Goal: Task Accomplishment & Management: Use online tool/utility

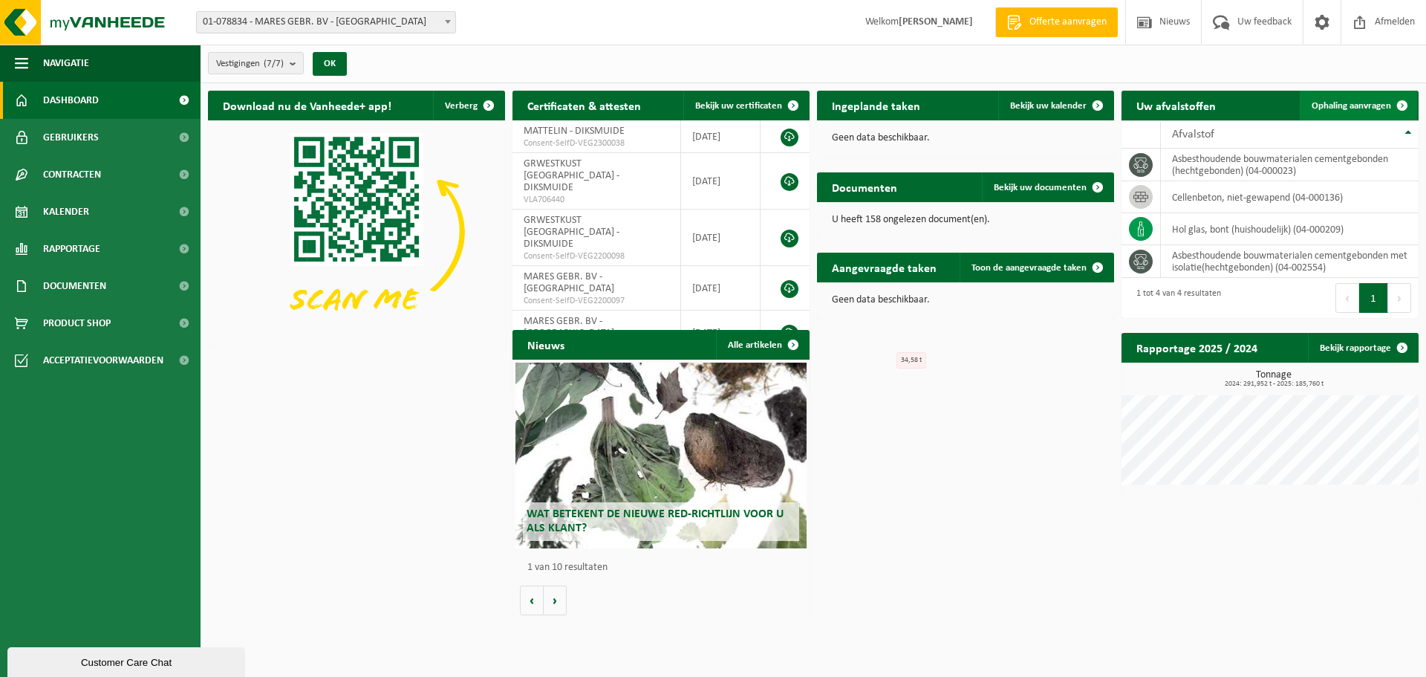
click at [1351, 109] on span "Ophaling aanvragen" at bounding box center [1351, 106] width 79 height 10
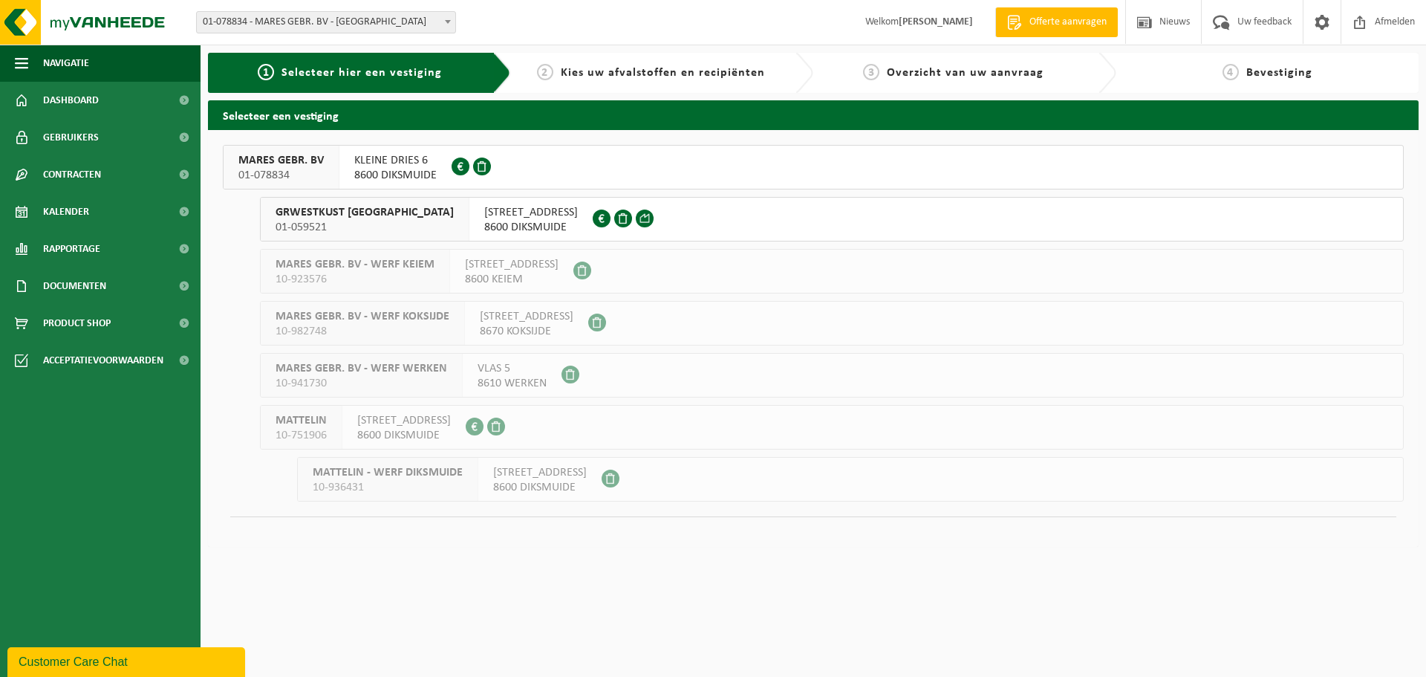
click at [363, 170] on span "8600 DIKSMUIDE" at bounding box center [395, 175] width 82 height 15
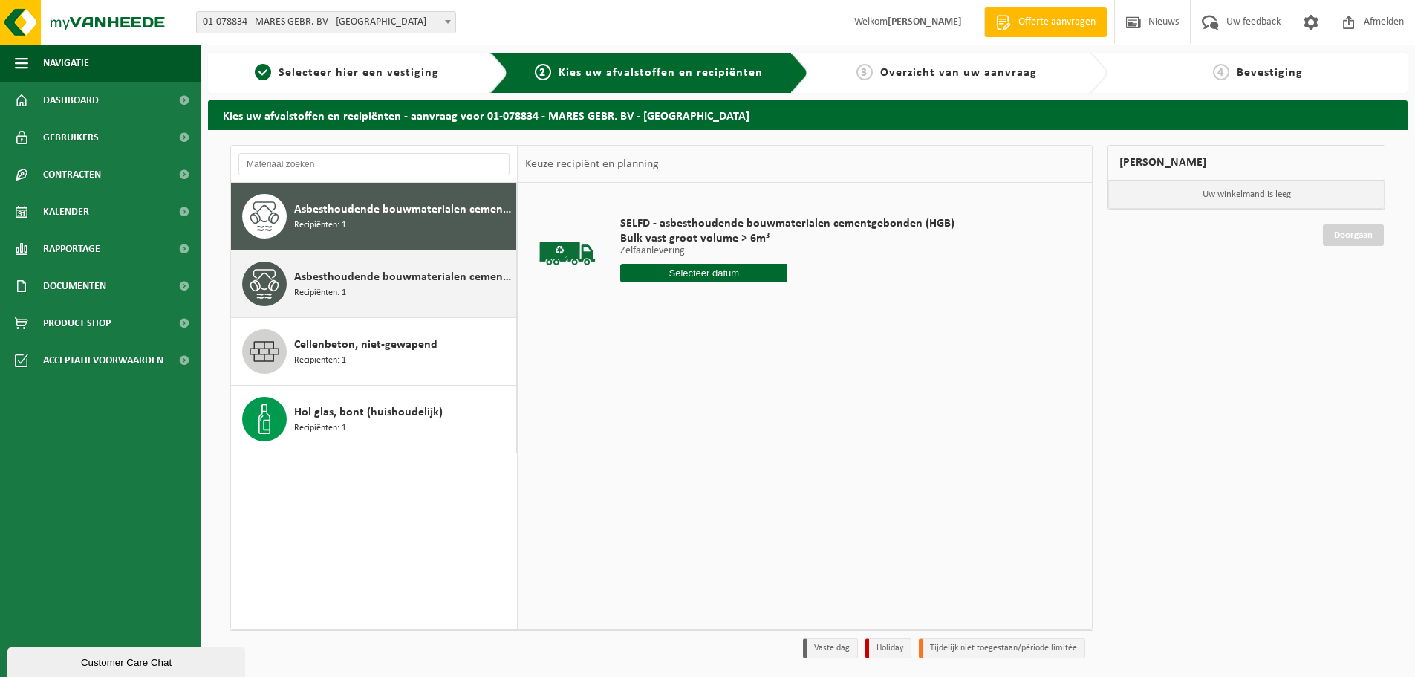
click at [285, 274] on div at bounding box center [264, 283] width 45 height 45
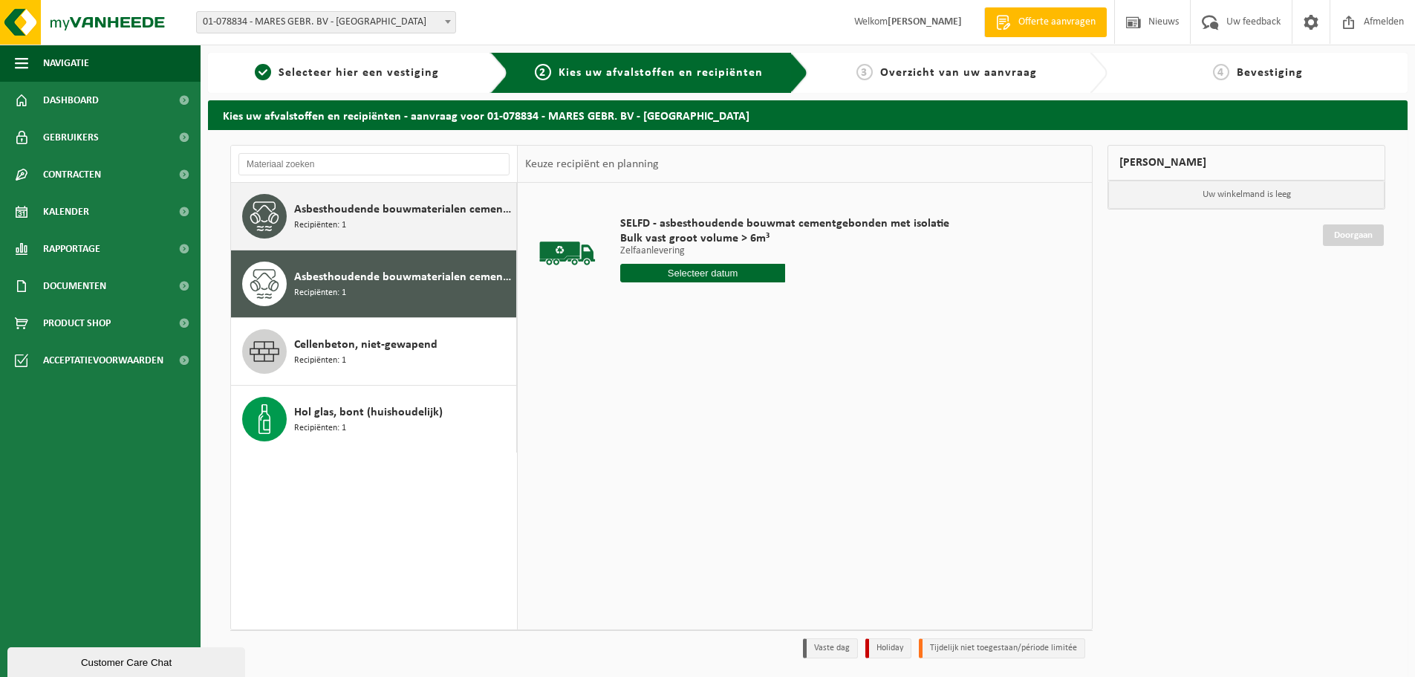
click at [340, 231] on span "Recipiënten: 1" at bounding box center [320, 225] width 52 height 14
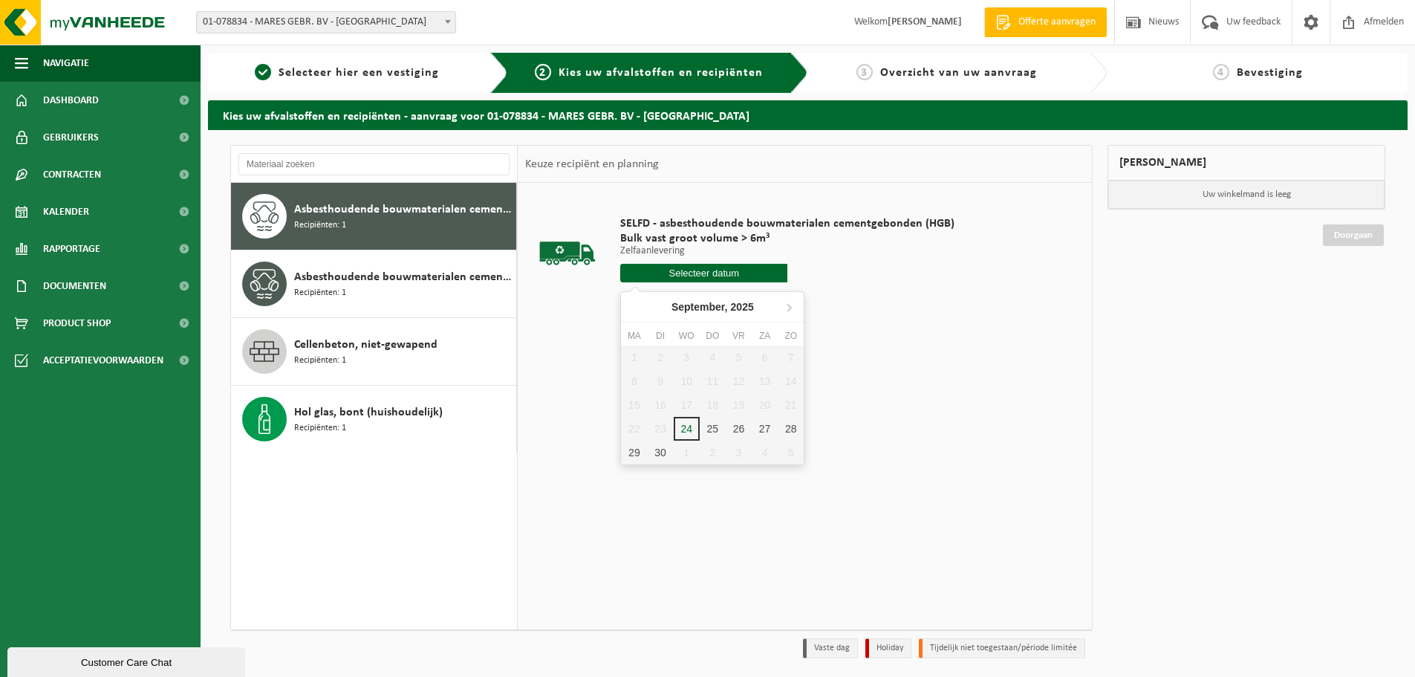
click at [654, 276] on input "text" at bounding box center [703, 273] width 167 height 19
click at [709, 425] on div "25" at bounding box center [713, 429] width 26 height 24
type input "Van 2025-09-25"
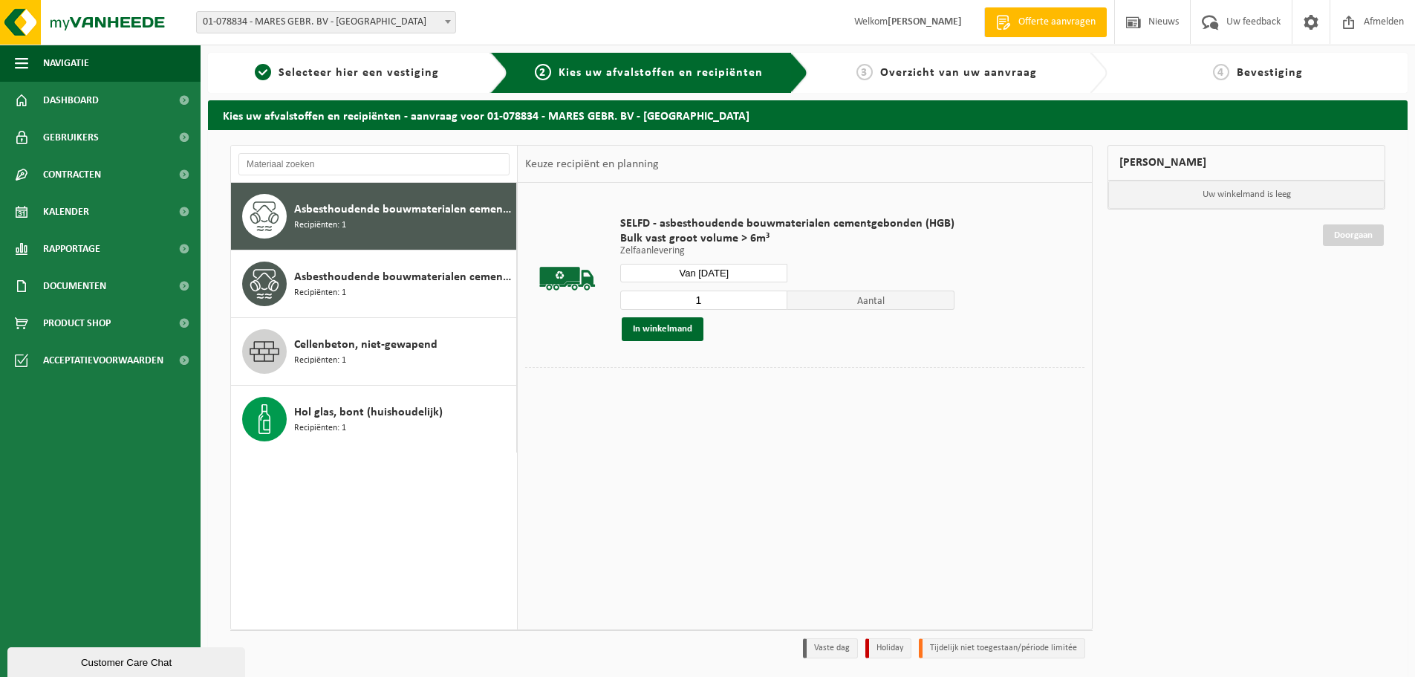
click at [726, 300] on input "1" at bounding box center [703, 299] width 167 height 19
type input "2"
click at [776, 296] on input "2" at bounding box center [703, 299] width 167 height 19
click at [680, 331] on button "In winkelmand" at bounding box center [663, 329] width 82 height 24
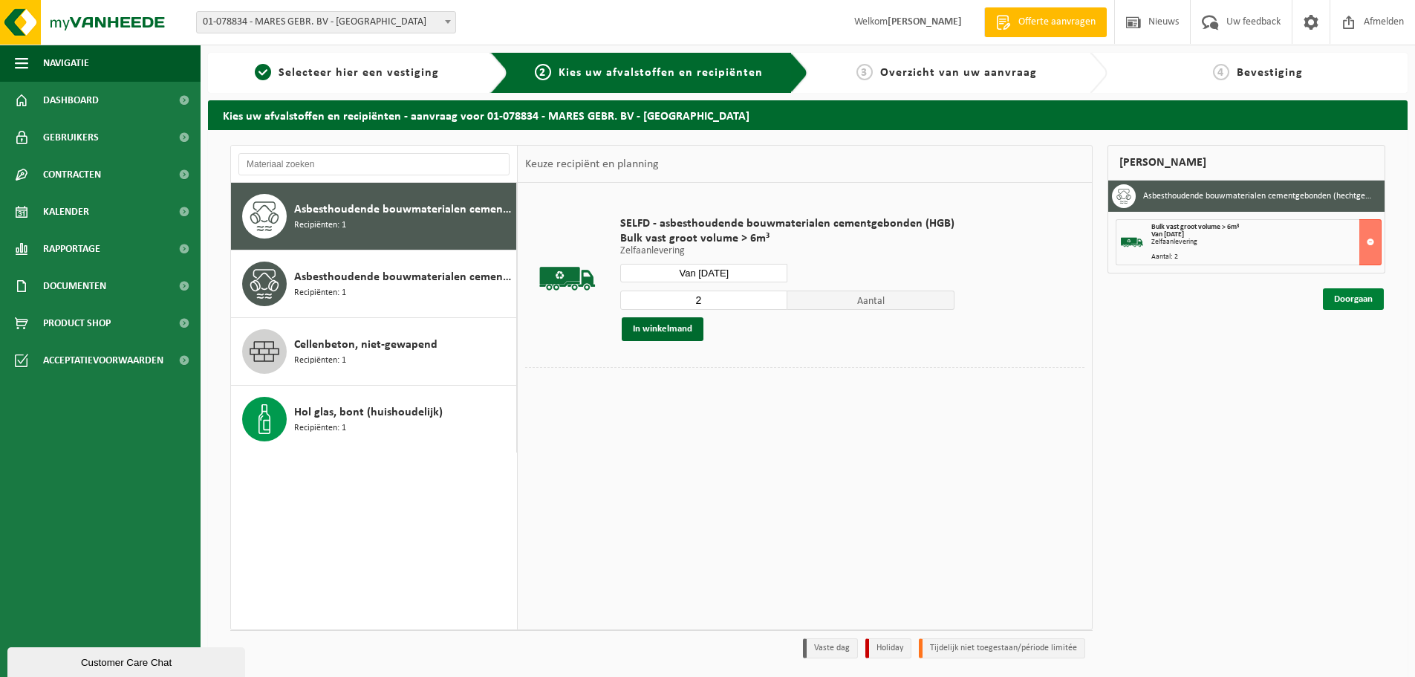
click at [1343, 307] on link "Doorgaan" at bounding box center [1353, 299] width 61 height 22
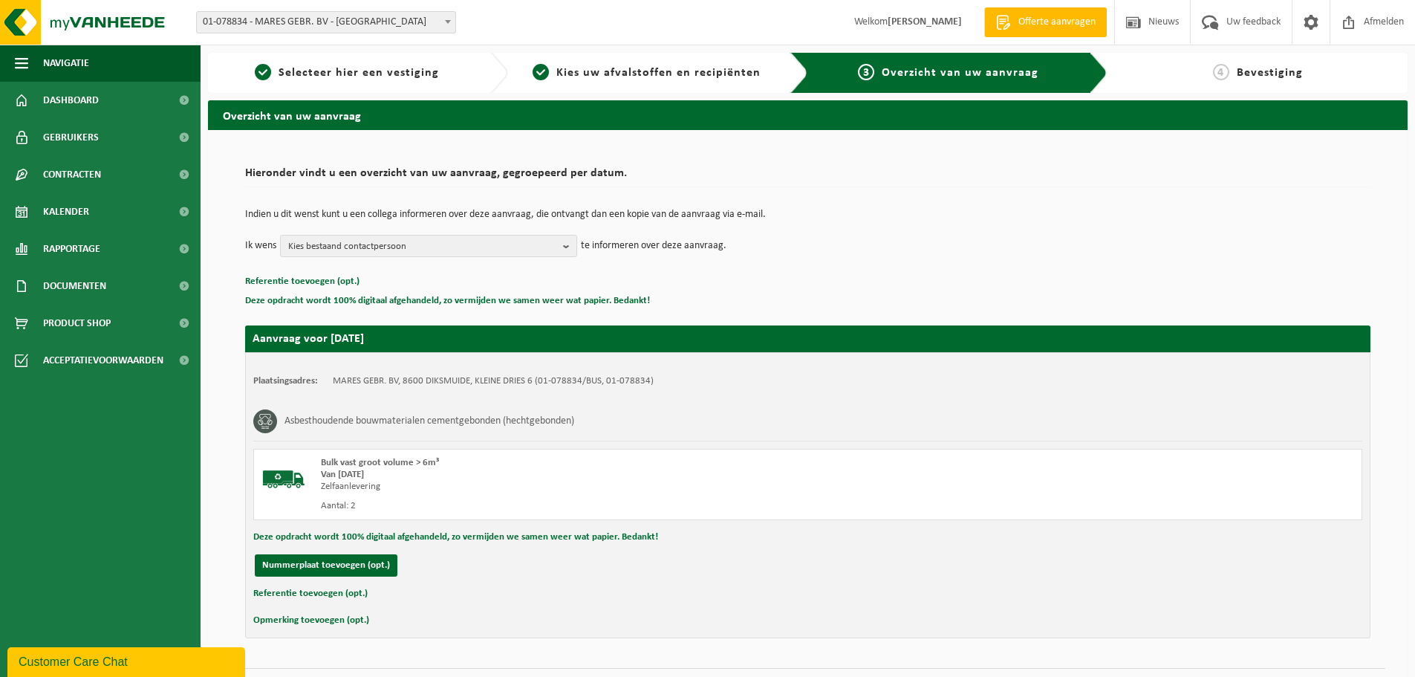
scroll to position [36, 0]
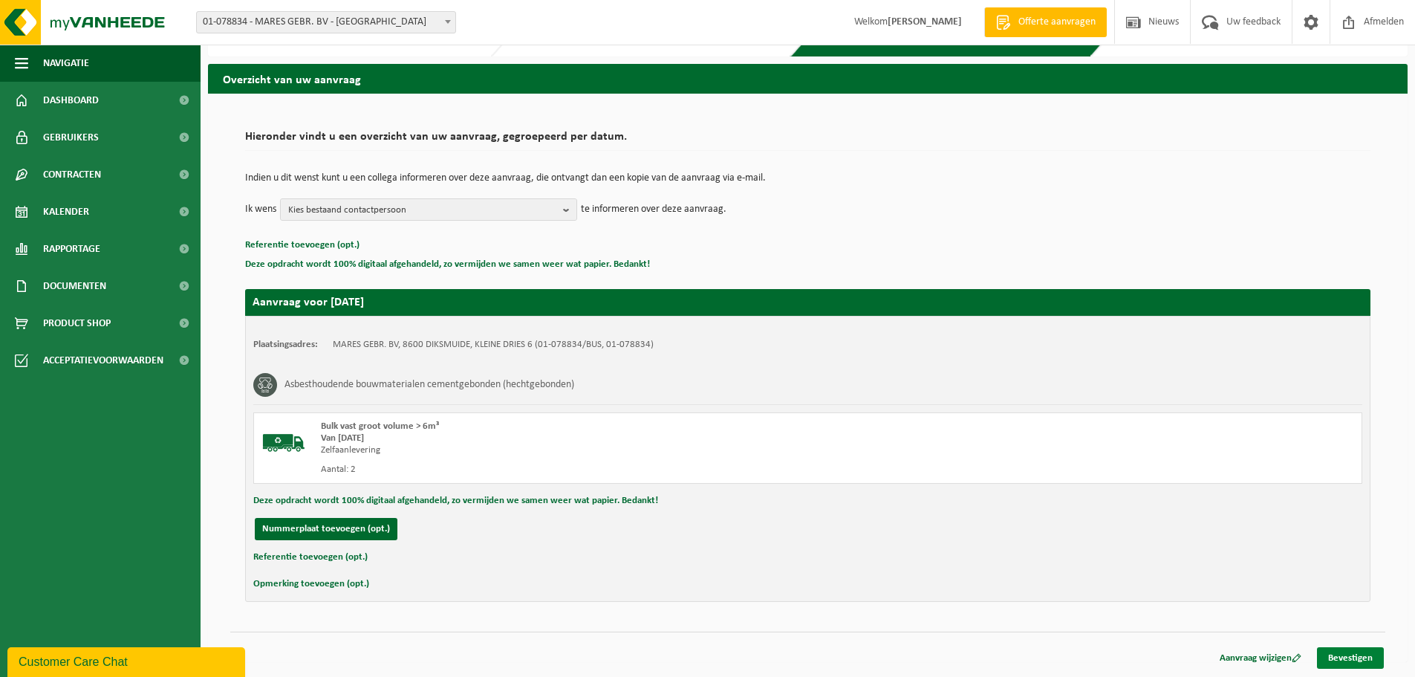
click at [1341, 657] on link "Bevestigen" at bounding box center [1350, 658] width 67 height 22
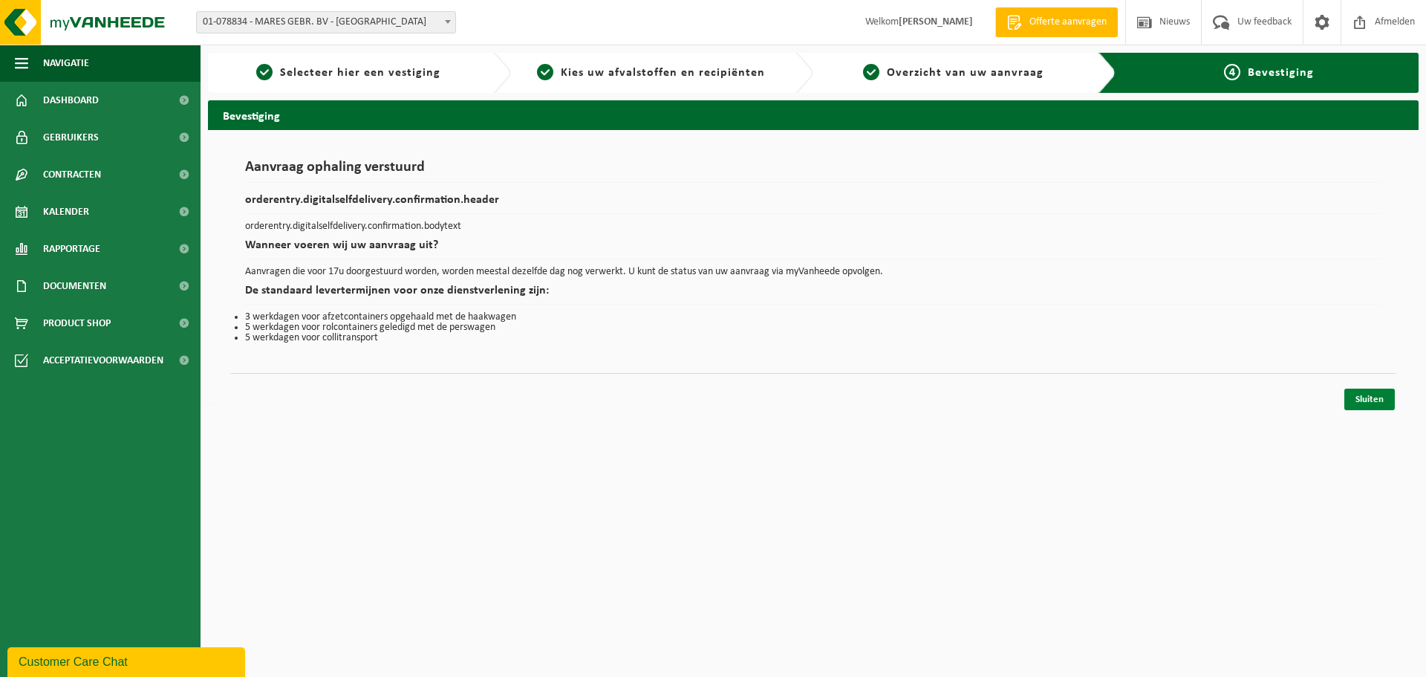
click at [1373, 398] on link "Sluiten" at bounding box center [1370, 400] width 51 height 22
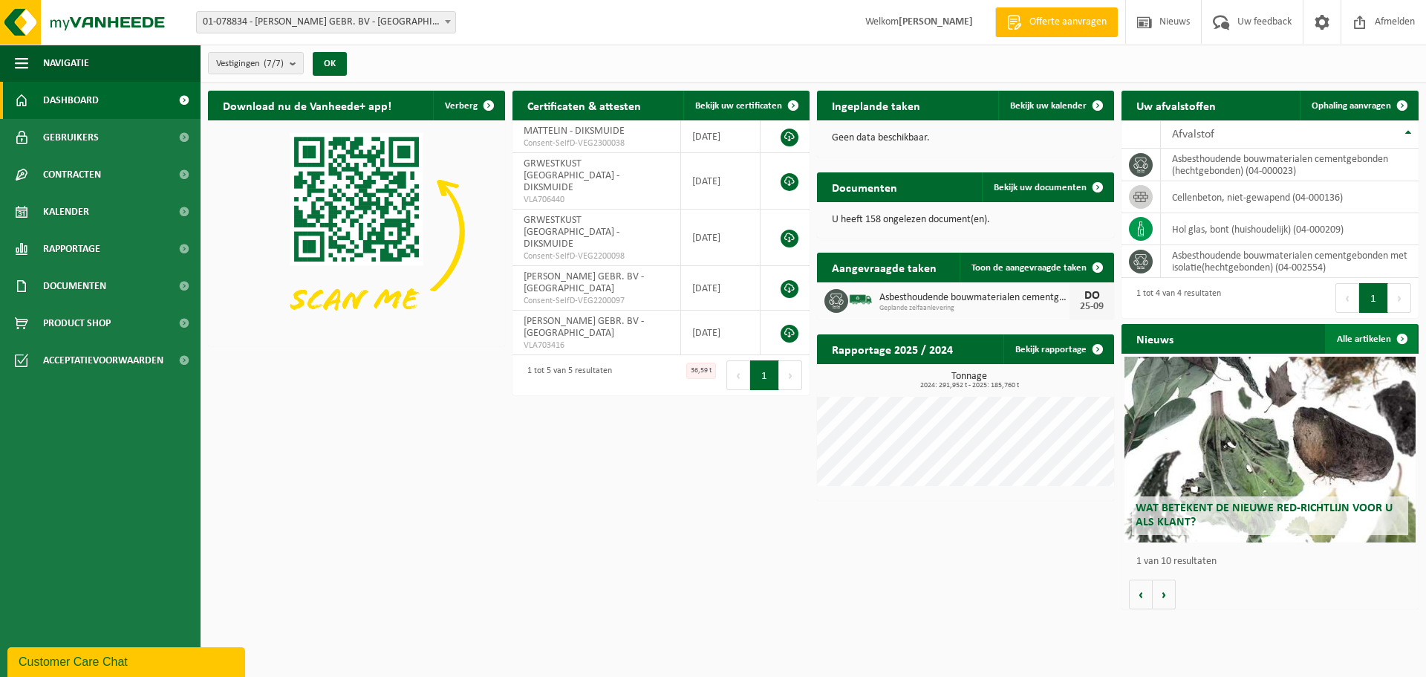
click at [1362, 339] on link "Alle artikelen" at bounding box center [1371, 339] width 92 height 30
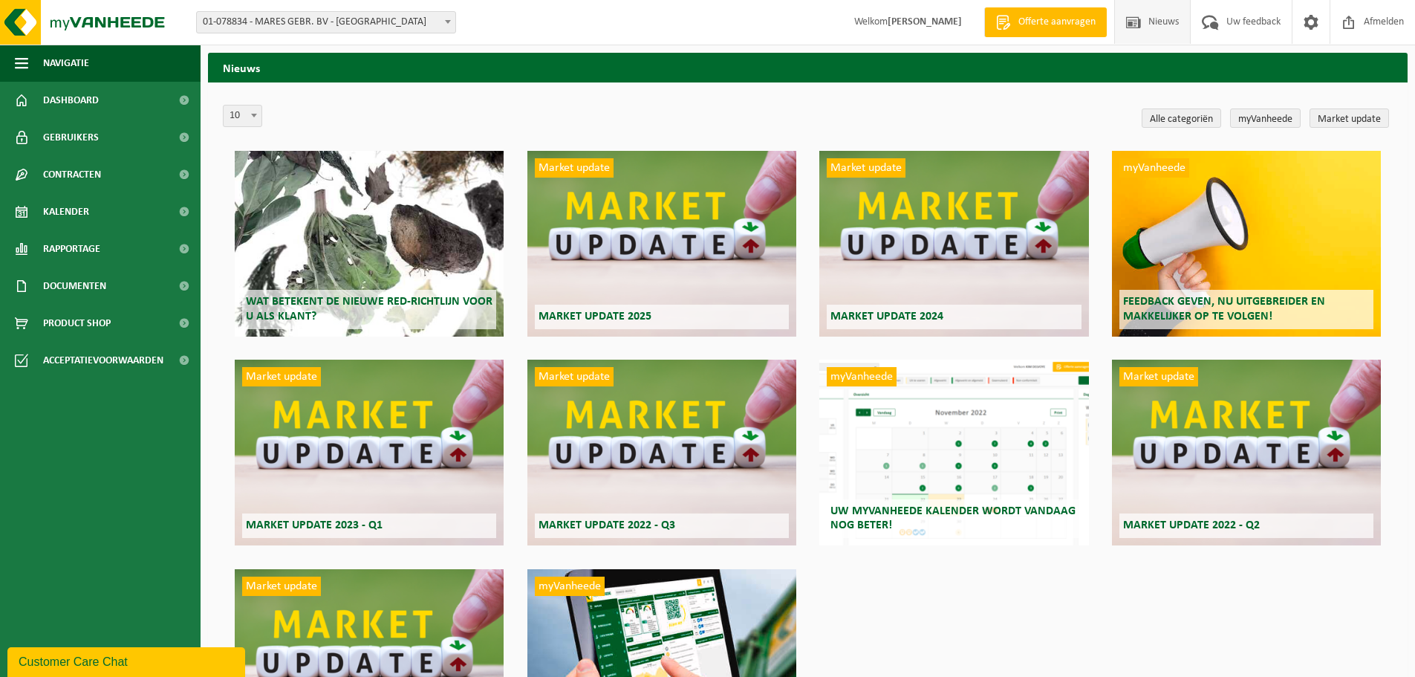
click at [665, 246] on div "Market update Market update 2025" at bounding box center [661, 244] width 269 height 186
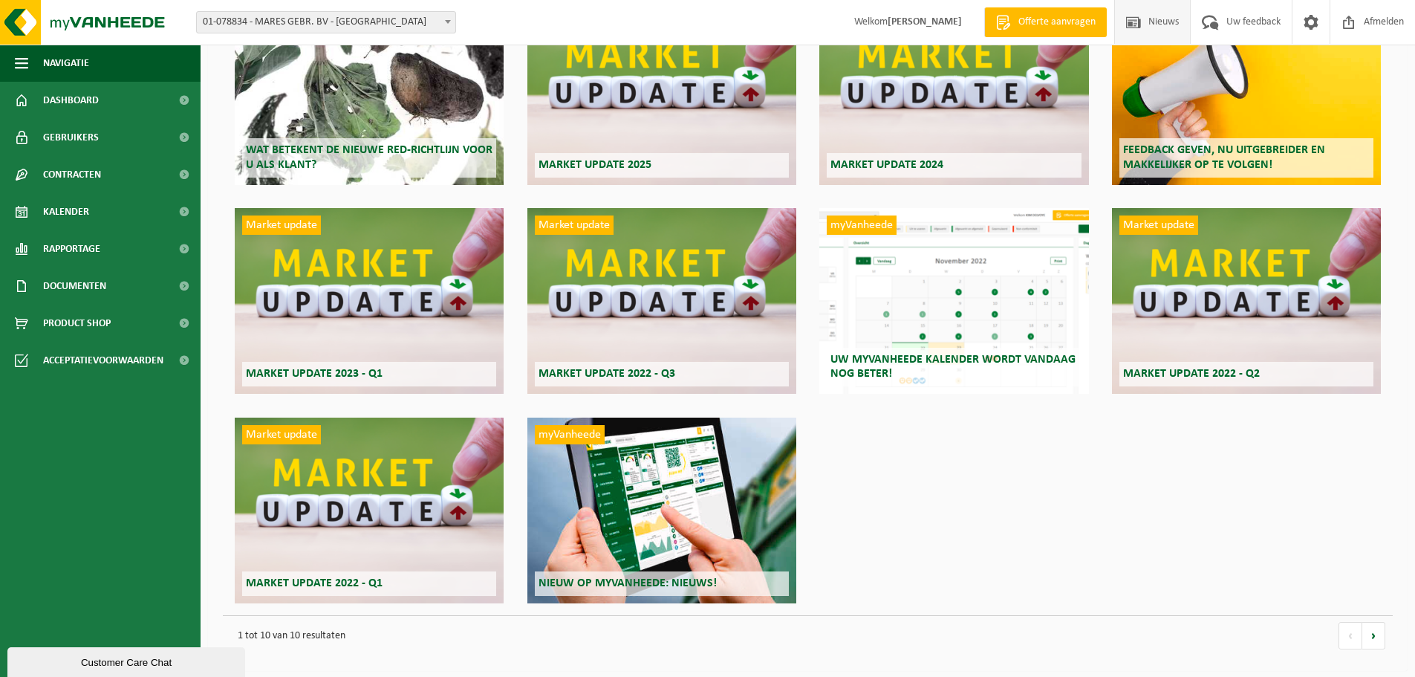
scroll to position [153, 0]
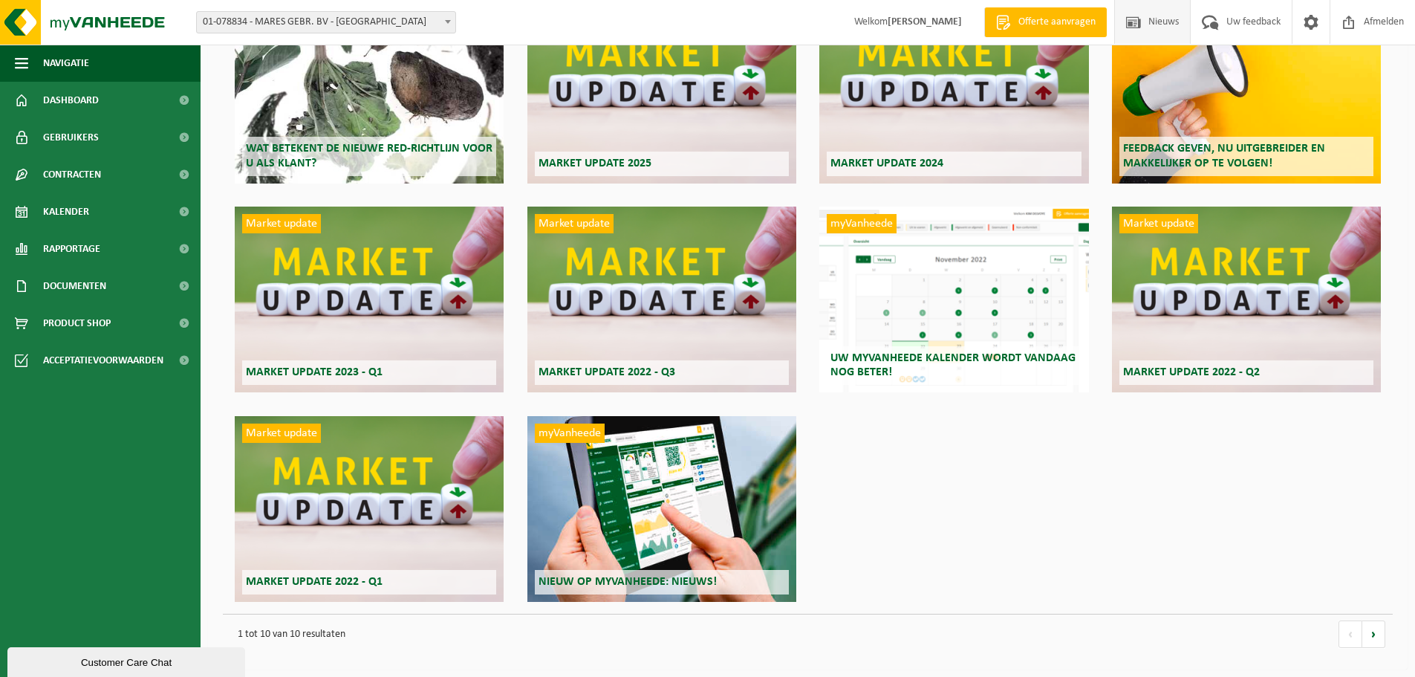
click at [955, 339] on div "myVanheede Uw myVanheede kalender wordt vandaag nog beter!" at bounding box center [953, 300] width 269 height 186
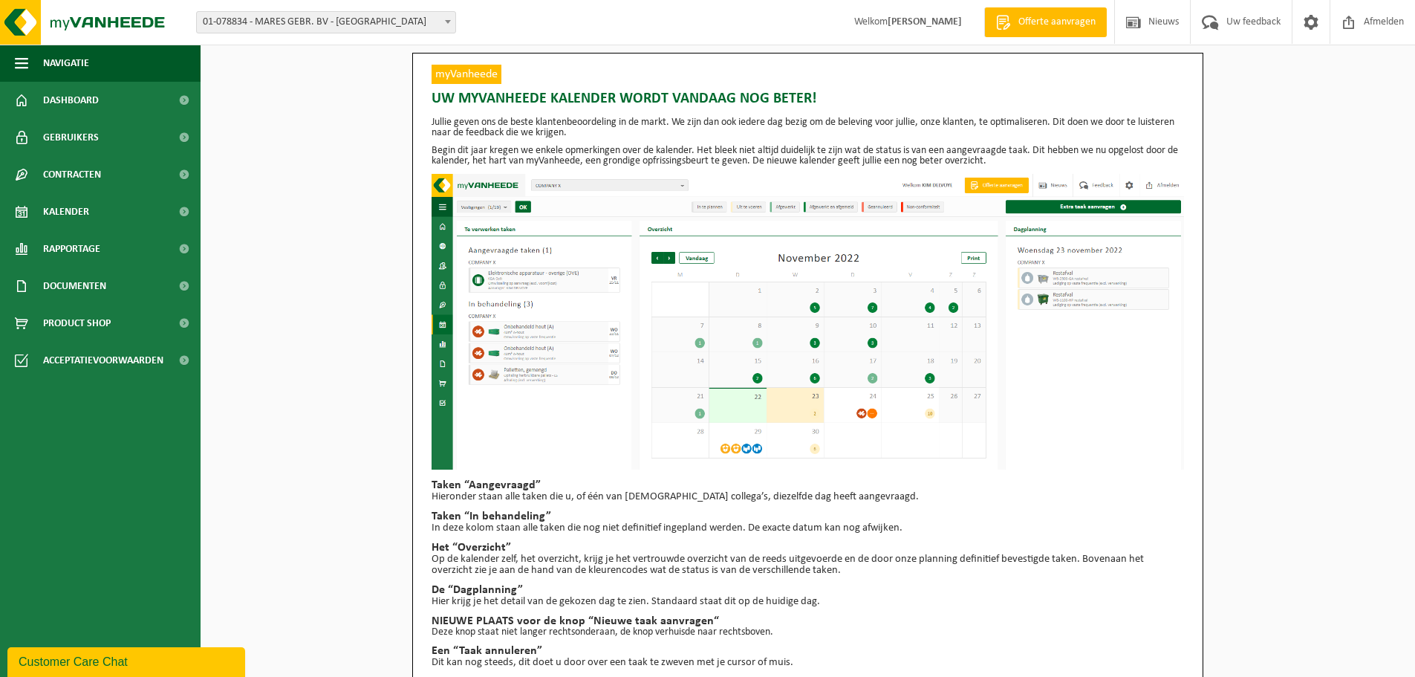
scroll to position [36, 0]
